Goal: Register for event/course

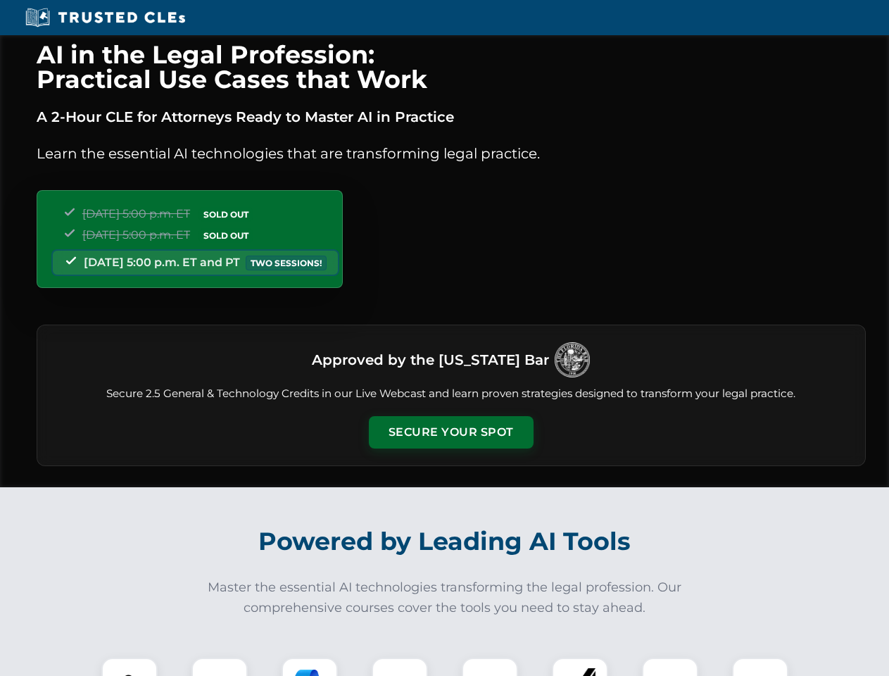
click at [451, 432] on button "Secure Your Spot" at bounding box center [451, 432] width 165 height 32
click at [130, 667] on img at bounding box center [129, 685] width 41 height 41
click at [220, 667] on div at bounding box center [220, 686] width 56 height 56
